Goal: Information Seeking & Learning: Find specific fact

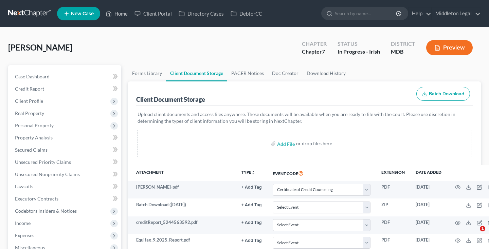
select select "14"
click at [211, 17] on link "Directory Cases" at bounding box center [201, 13] width 52 height 12
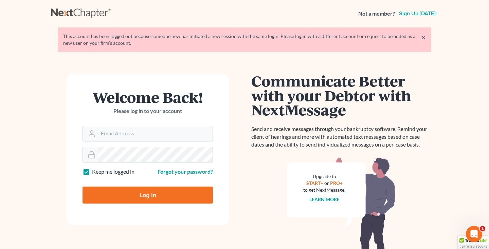
type input "[EMAIL_ADDRESS][DOMAIN_NAME]"
click at [153, 198] on input "Log In" at bounding box center [148, 195] width 130 height 17
type input "Thinking..."
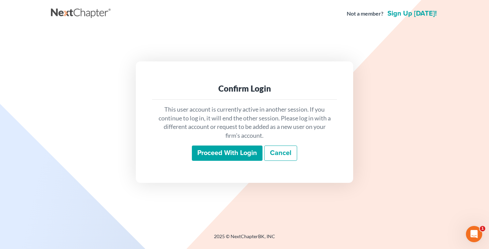
click at [215, 154] on input "Proceed with login" at bounding box center [227, 154] width 71 height 16
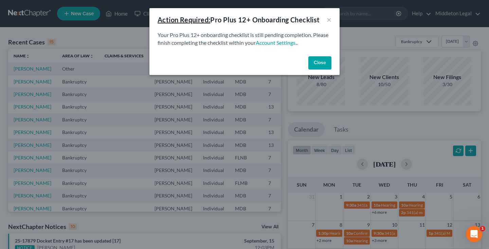
click at [320, 59] on button "Close" at bounding box center [319, 63] width 23 height 14
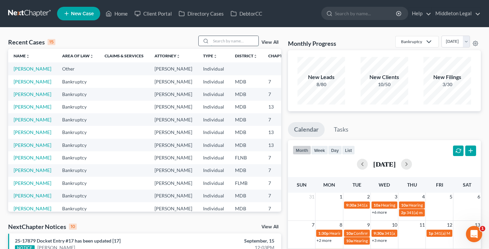
click at [235, 45] on input "search" at bounding box center [235, 41] width 48 height 10
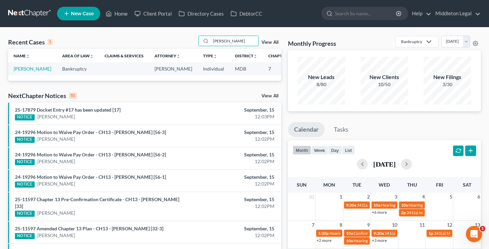
type input "Kyle"
drag, startPoint x: 138, startPoint y: 59, endPoint x: 27, endPoint y: 76, distance: 111.6
click at [27, 72] on link "[PERSON_NAME]" at bounding box center [33, 69] width 38 height 6
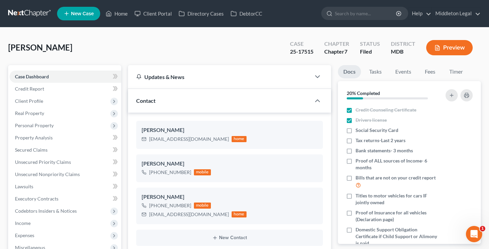
scroll to position [844, 0]
drag, startPoint x: 149, startPoint y: 139, endPoint x: 208, endPoint y: 140, distance: 58.4
click at [208, 140] on div "kimberlykyle096@gmail.com" at bounding box center [189, 139] width 80 height 7
copy div "kimberlykyle096@gmail.com"
drag, startPoint x: 156, startPoint y: 206, endPoint x: 189, endPoint y: 205, distance: 33.6
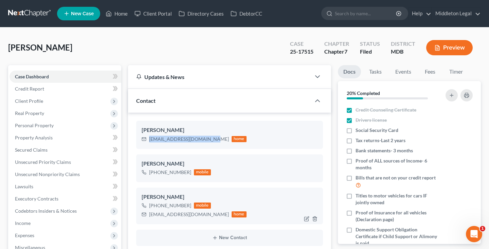
click at [189, 205] on div "+1 (240) 678-0565 mobile" at bounding box center [194, 205] width 105 height 9
copy div "(240) 678-0565"
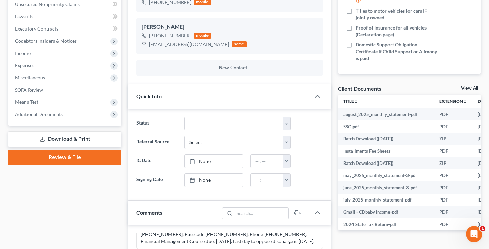
scroll to position [248, 0]
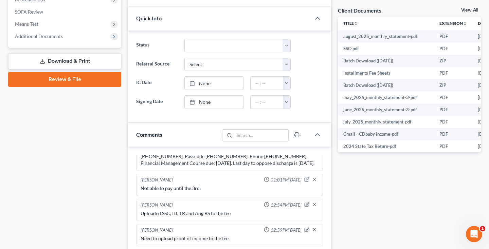
click at [473, 9] on link "View All" at bounding box center [469, 10] width 17 height 5
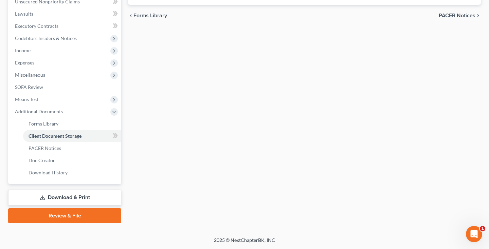
scroll to position [36, 0]
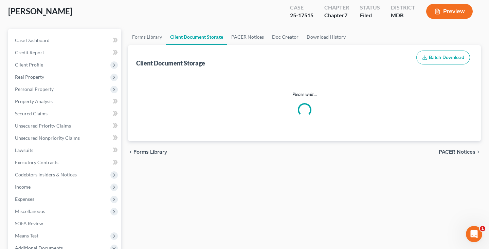
select select "14"
select select "59"
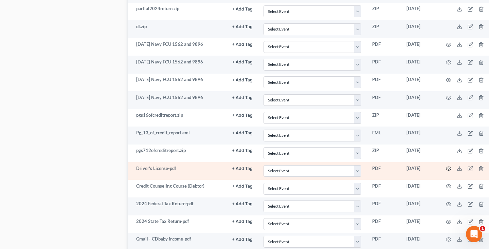
scroll to position [510, 0]
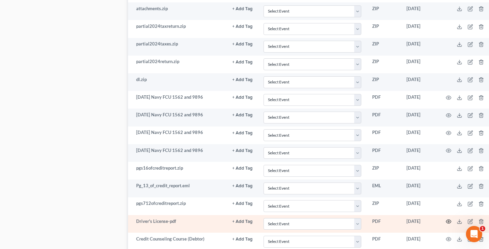
click at [446, 219] on icon "button" at bounding box center [448, 221] width 5 height 5
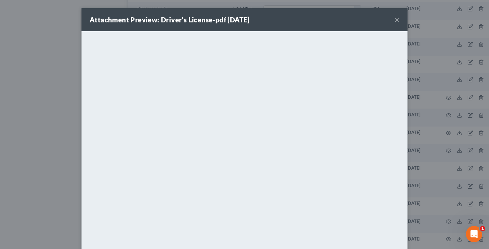
click at [398, 19] on button "×" at bounding box center [397, 20] width 5 height 8
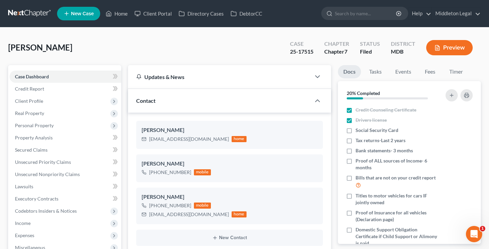
scroll to position [844, 0]
click at [27, 14] on link at bounding box center [29, 13] width 43 height 12
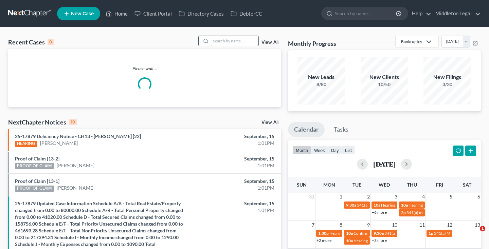
click at [235, 41] on input "search" at bounding box center [235, 41] width 48 height 10
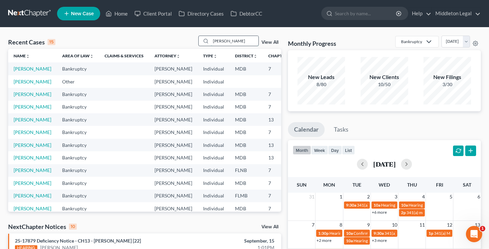
type input "[PERSON_NAME]"
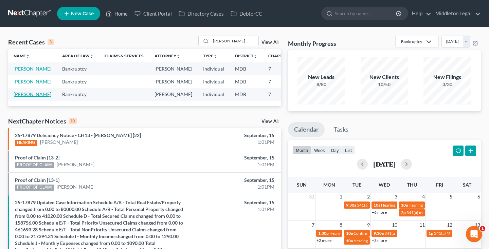
click at [22, 97] on link "[PERSON_NAME]" at bounding box center [33, 94] width 38 height 6
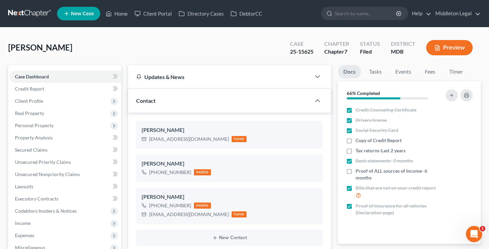
click at [29, 13] on link at bounding box center [29, 13] width 43 height 12
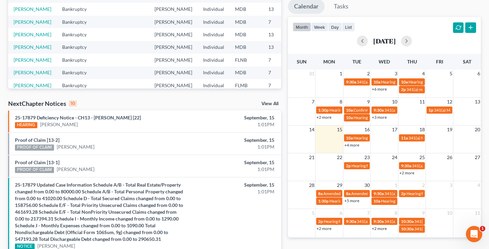
scroll to position [125, 0]
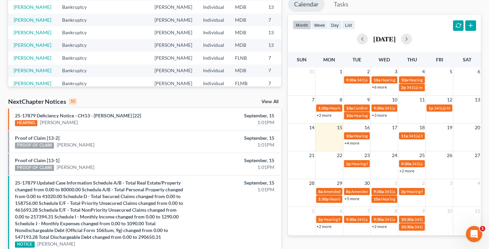
click at [357, 142] on link "+4 more" at bounding box center [351, 143] width 15 height 5
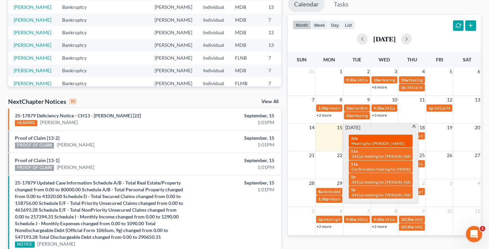
click at [385, 140] on div "10a Hearing for [PERSON_NAME]" at bounding box center [381, 141] width 60 height 11
select select "Days"
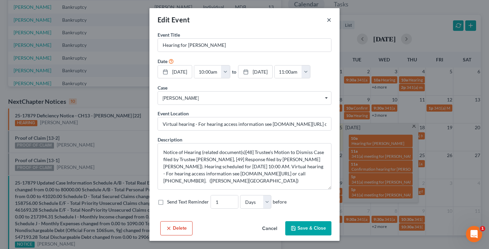
click at [329, 20] on button "×" at bounding box center [329, 20] width 5 height 8
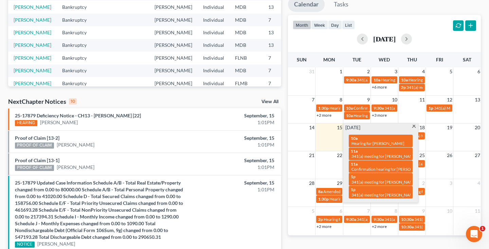
click at [413, 127] on span at bounding box center [413, 127] width 5 height 4
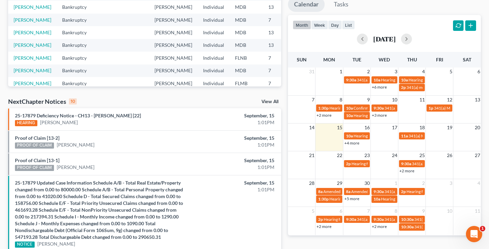
click at [355, 142] on link "+4 more" at bounding box center [351, 143] width 15 height 5
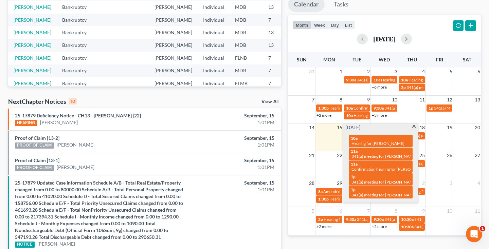
click at [415, 126] on span at bounding box center [413, 127] width 5 height 4
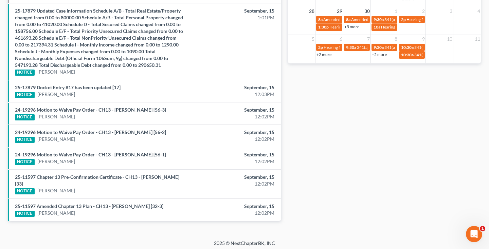
scroll to position [297, 0]
